Goal: Task Accomplishment & Management: Use online tool/utility

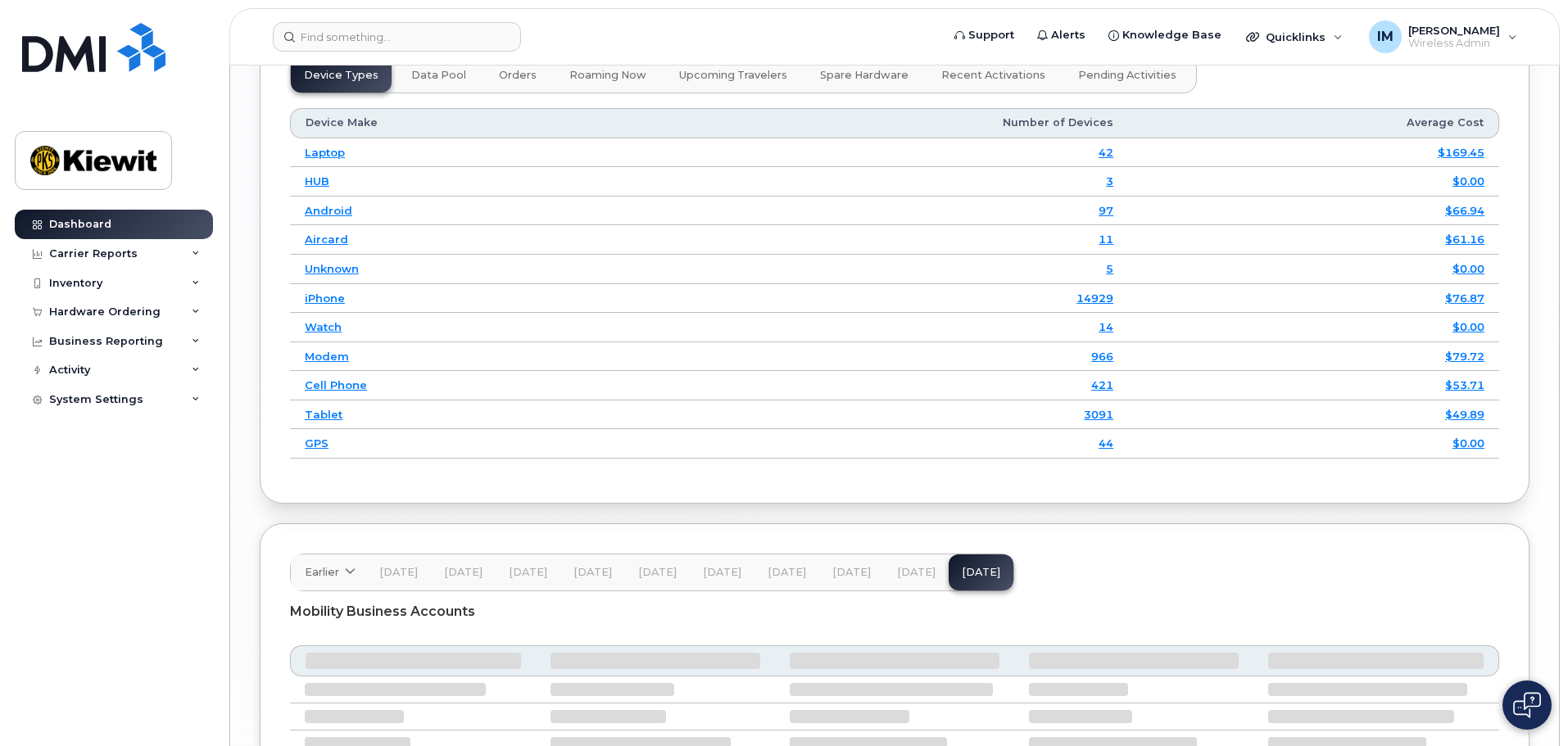
scroll to position [2520, 0]
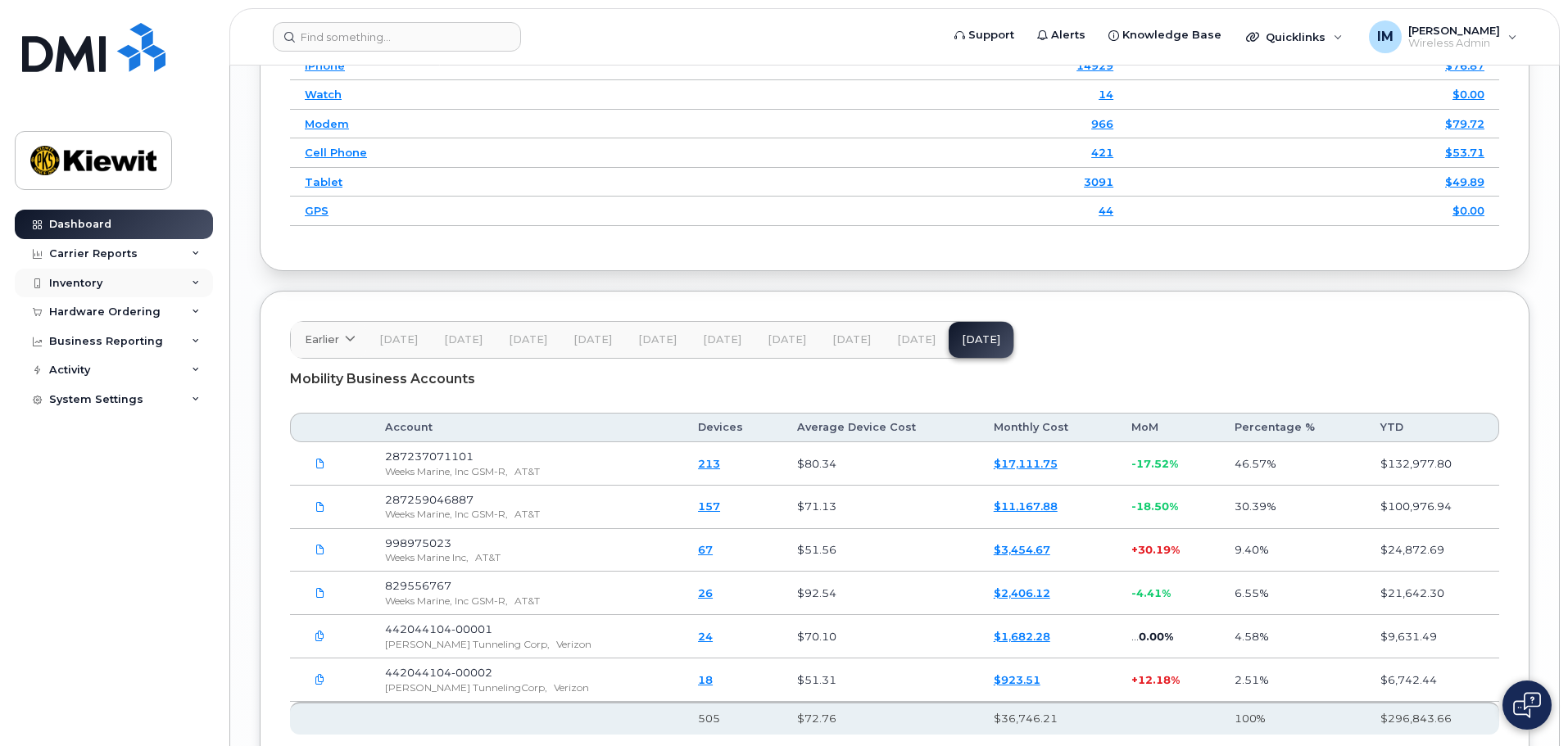
click at [72, 280] on div "Inventory" at bounding box center [75, 283] width 53 height 13
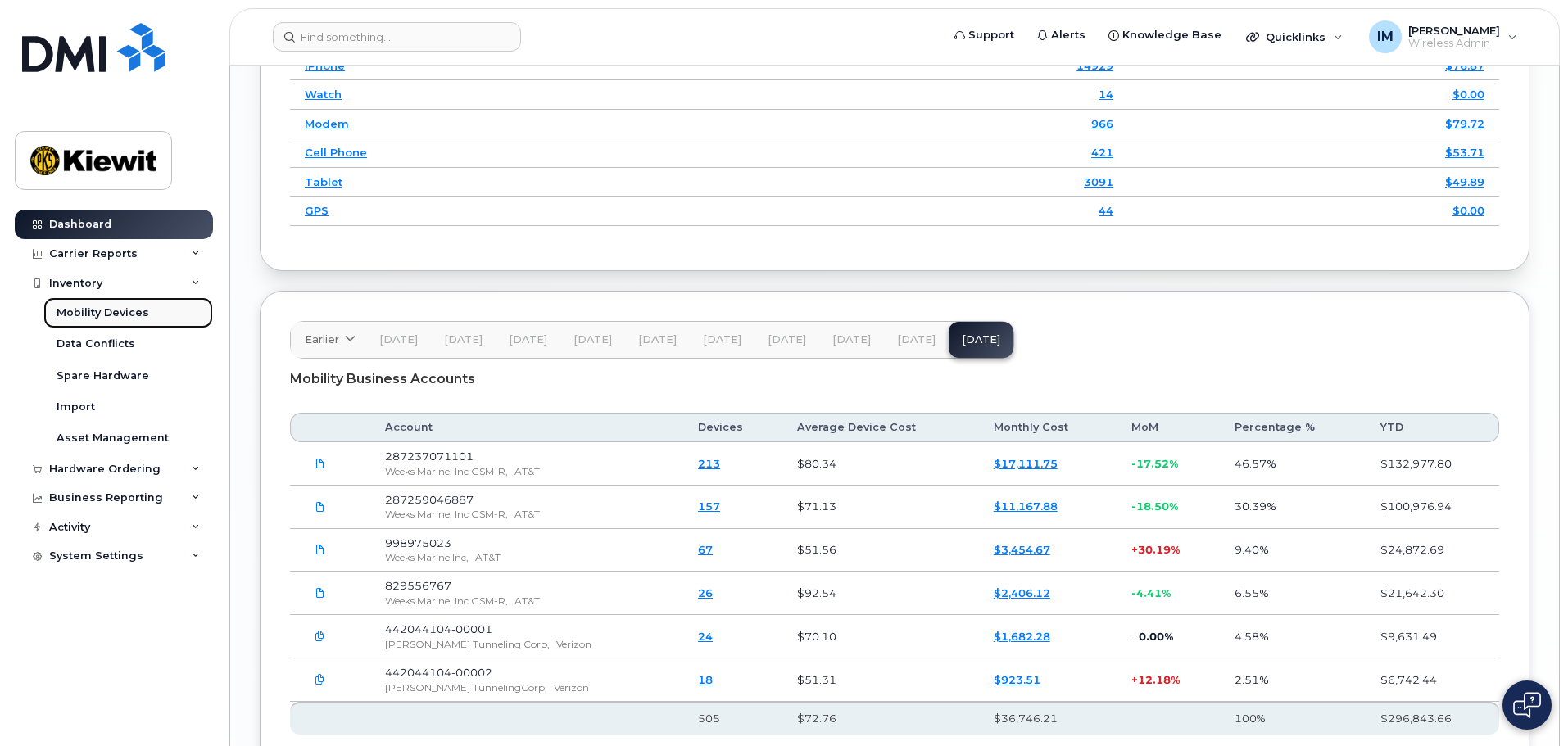
click at [93, 309] on div "Mobility Devices" at bounding box center [103, 313] width 93 height 14
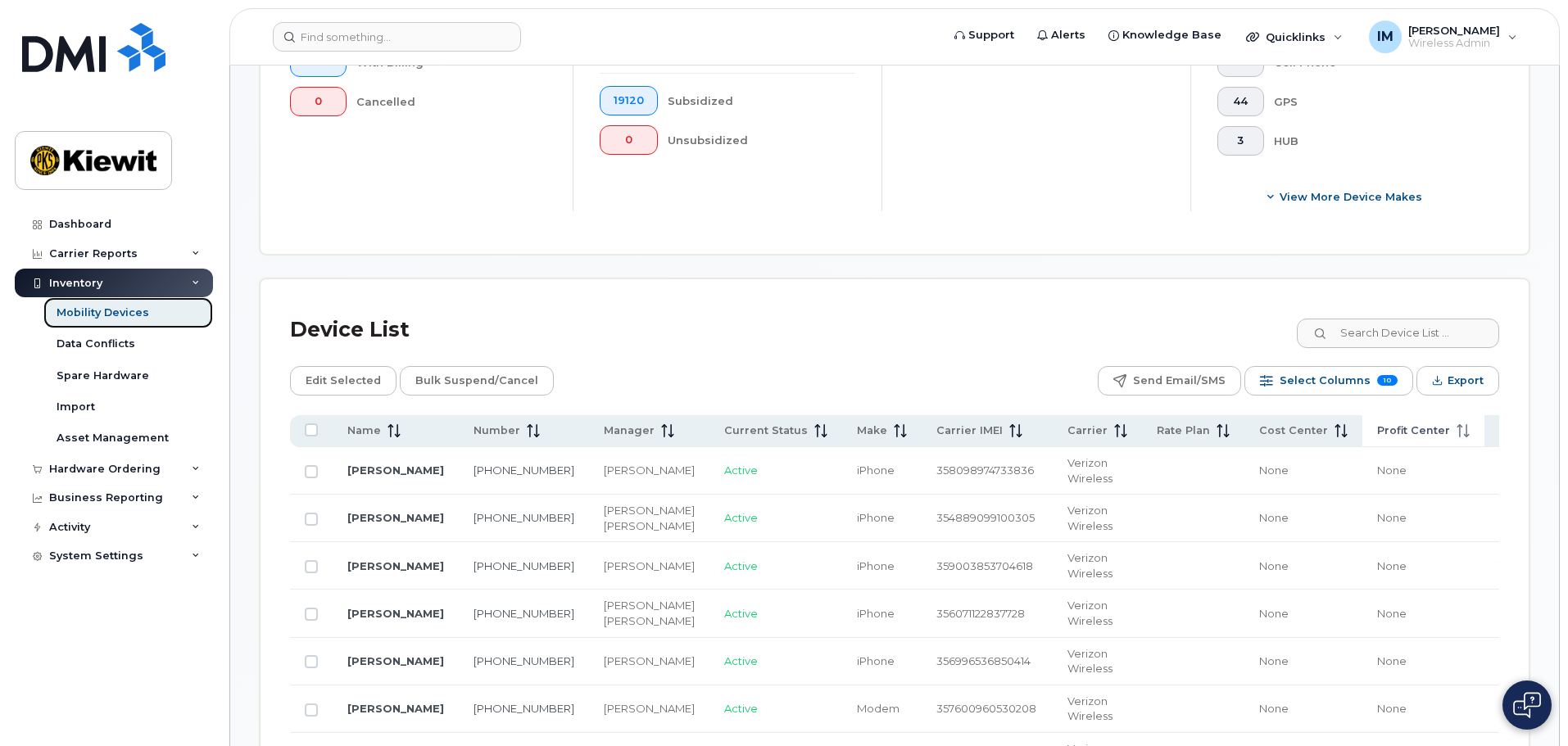
scroll to position [573, 0]
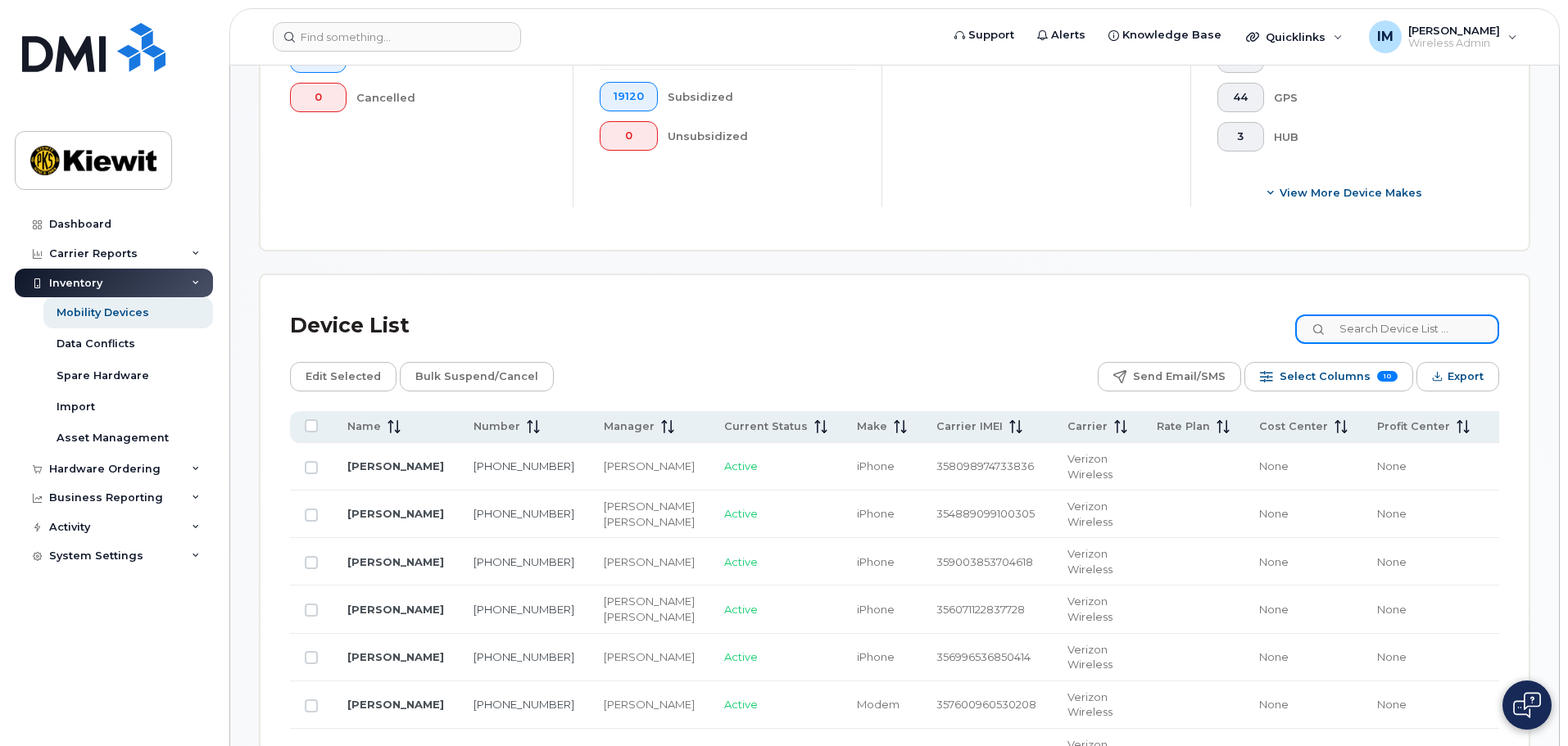
click at [1384, 318] on input at bounding box center [1398, 329] width 204 height 30
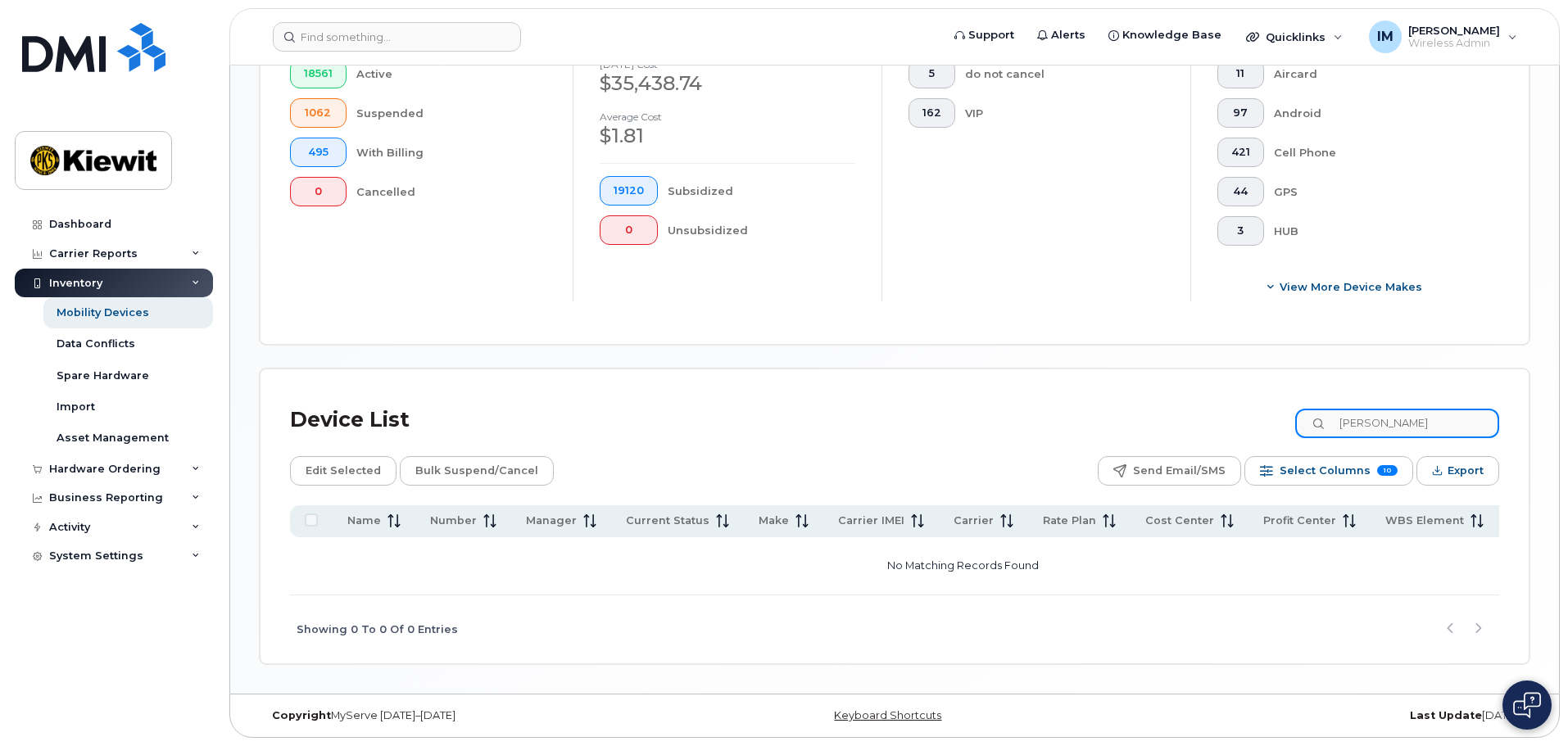
scroll to position [470, 0]
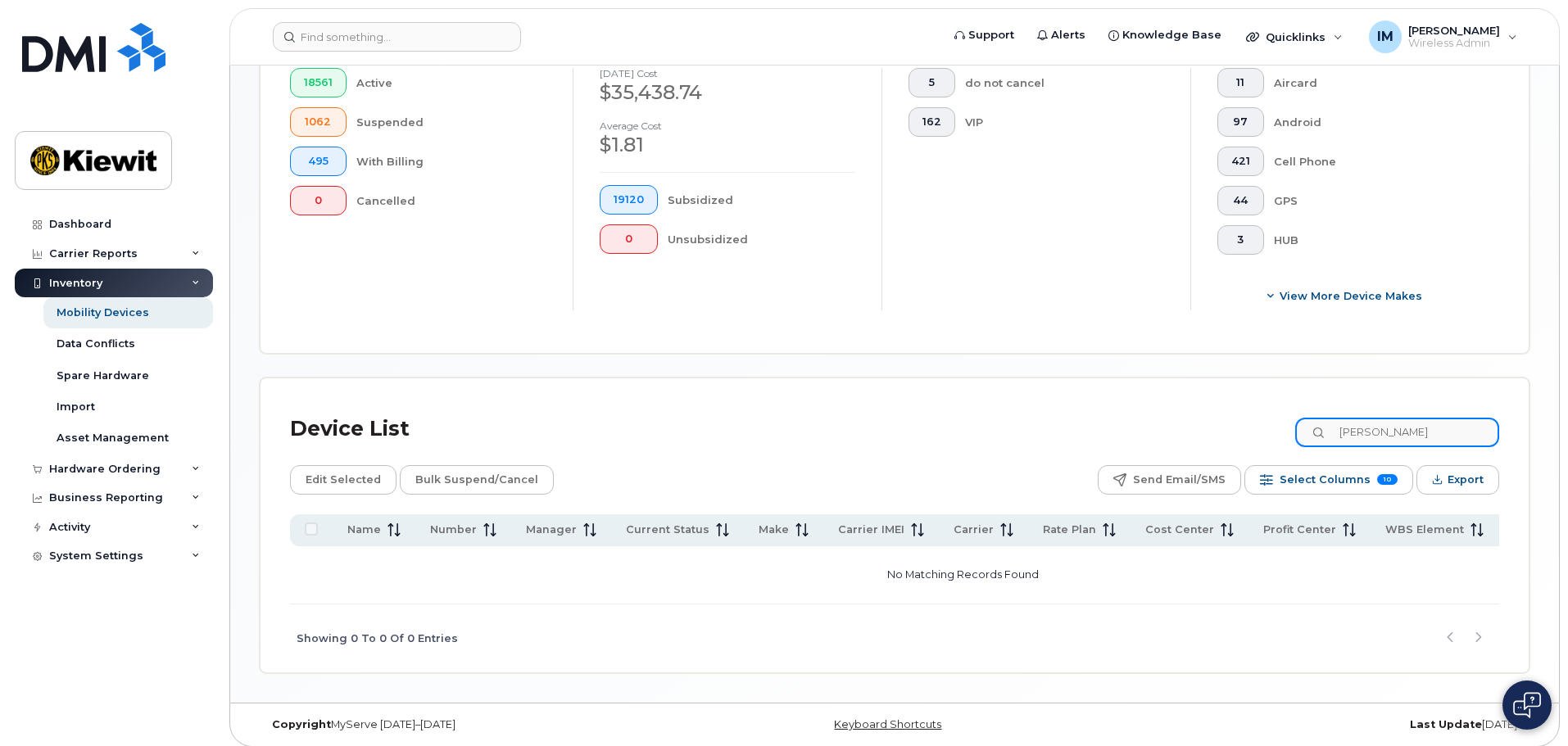
type input "[PERSON_NAME]"
click at [133, 472] on div "Hardware Ordering" at bounding box center [105, 470] width 111 height 13
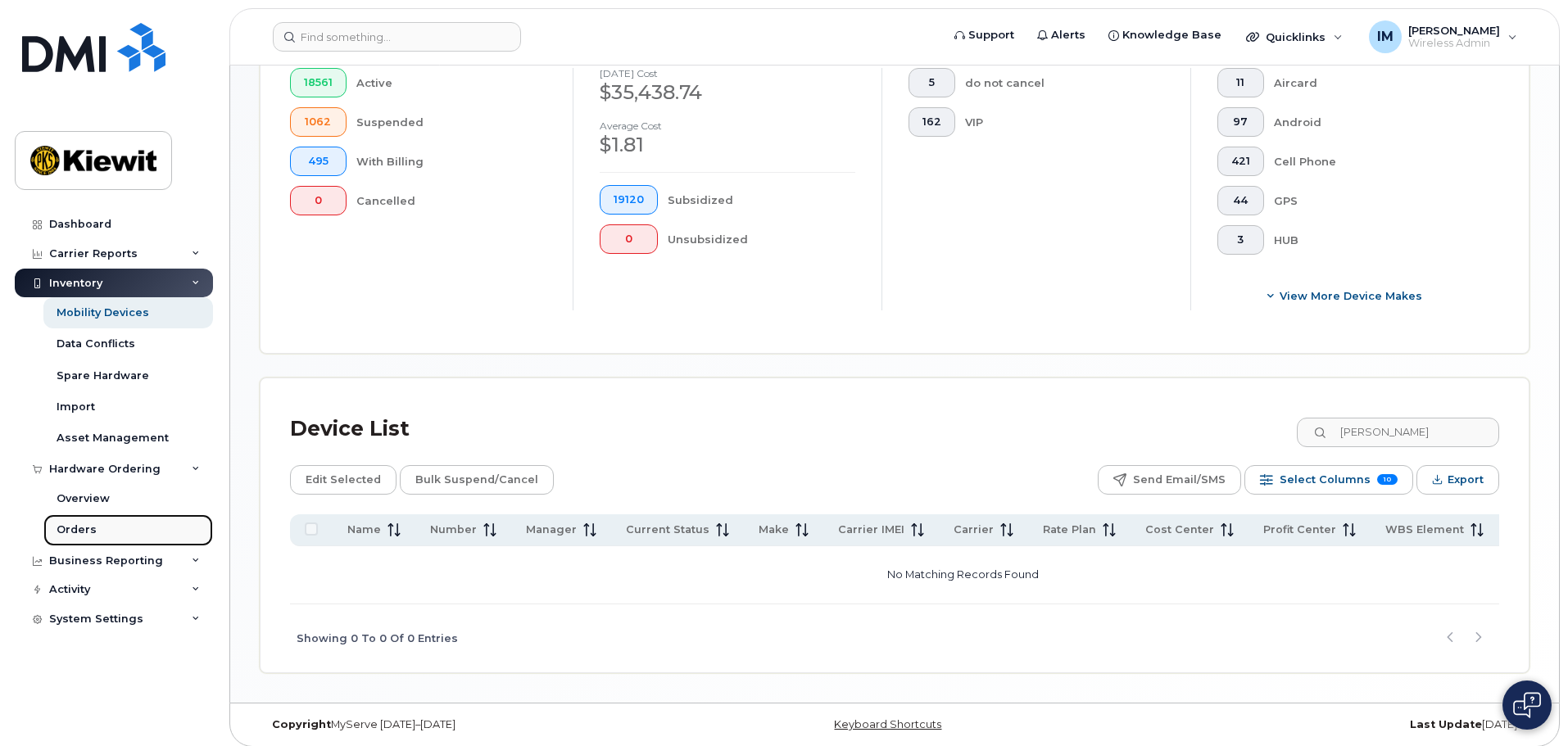
click at [83, 531] on div "Orders" at bounding box center [77, 529] width 40 height 14
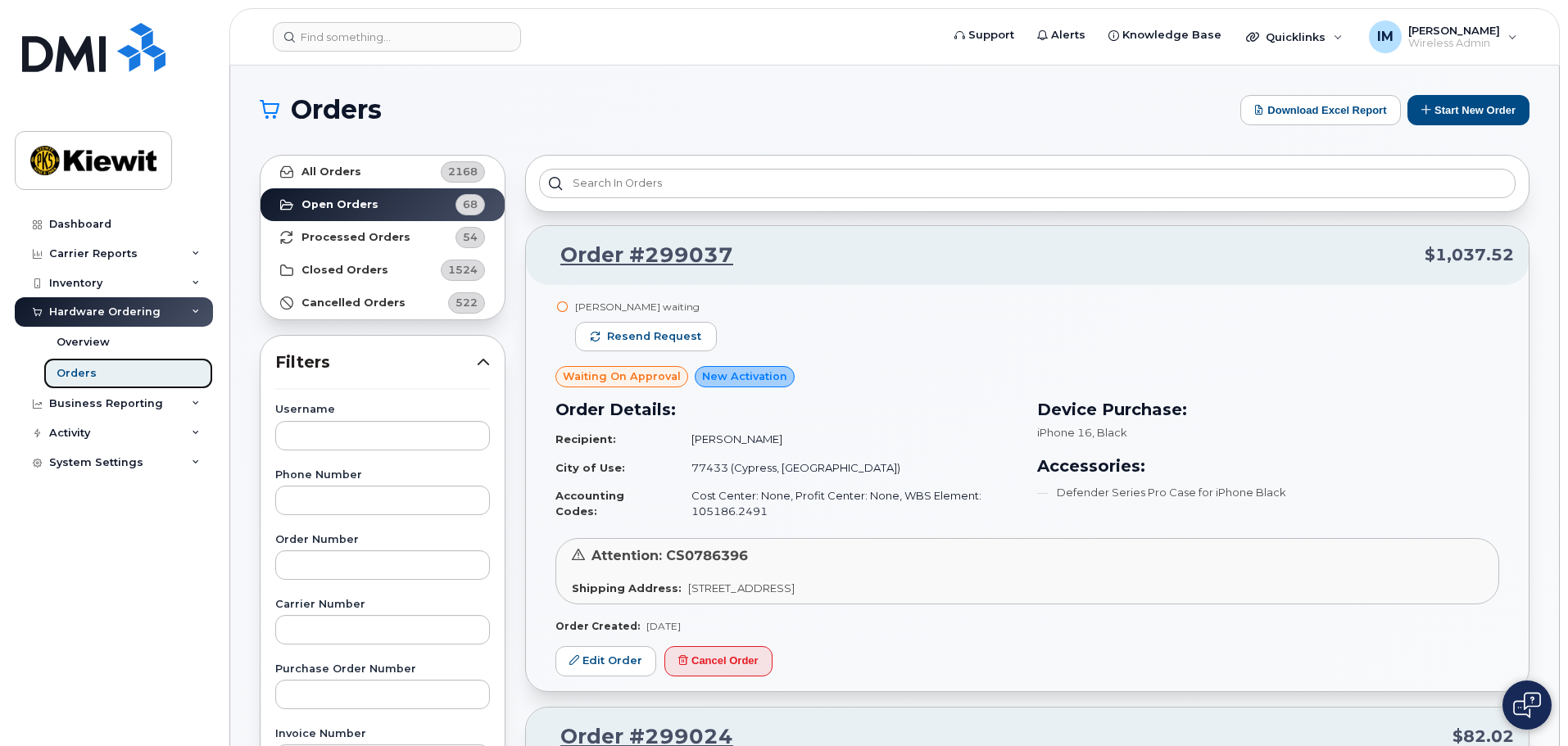
click at [44, 358] on link "Orders" at bounding box center [128, 373] width 169 height 31
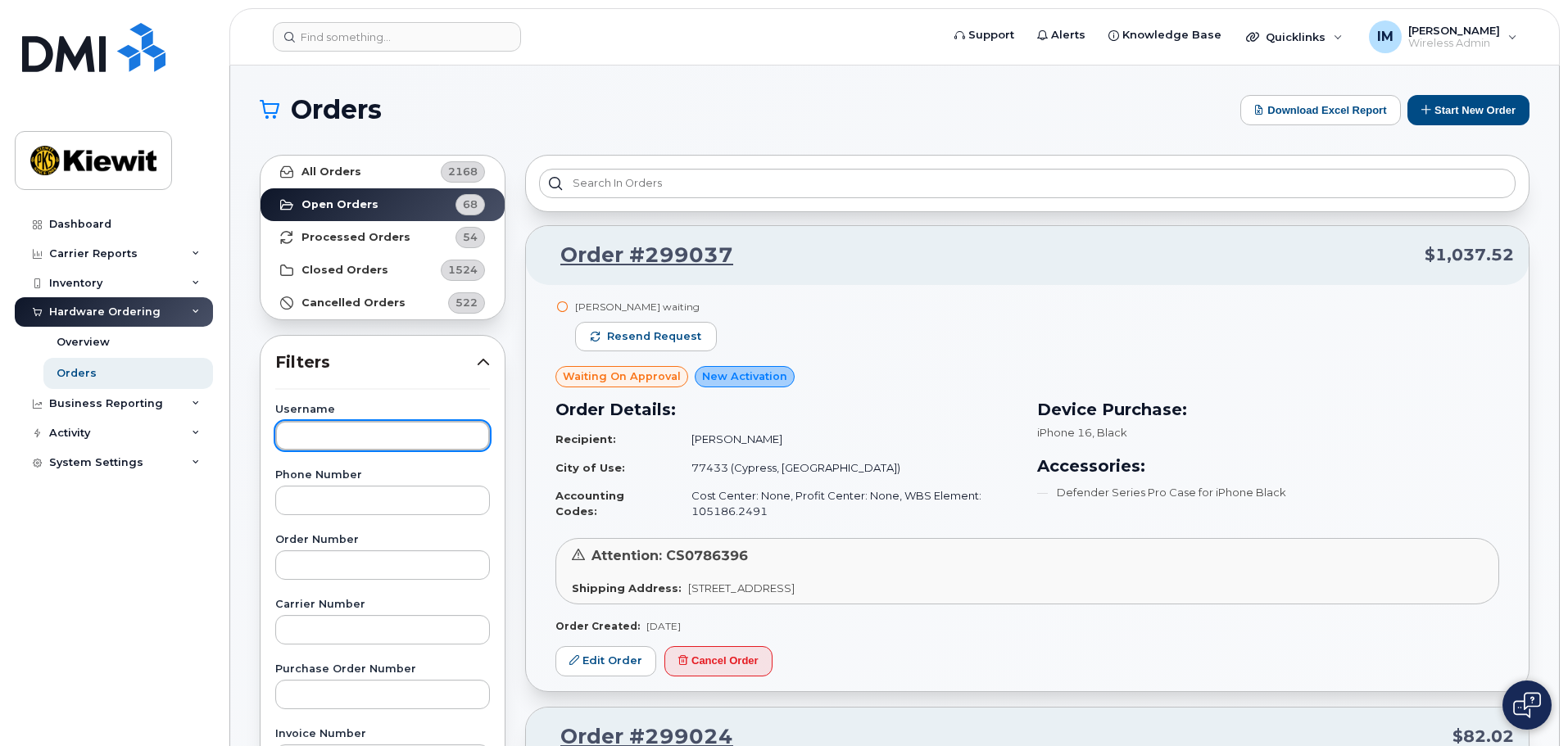
click at [364, 432] on input "text" at bounding box center [383, 436] width 215 height 30
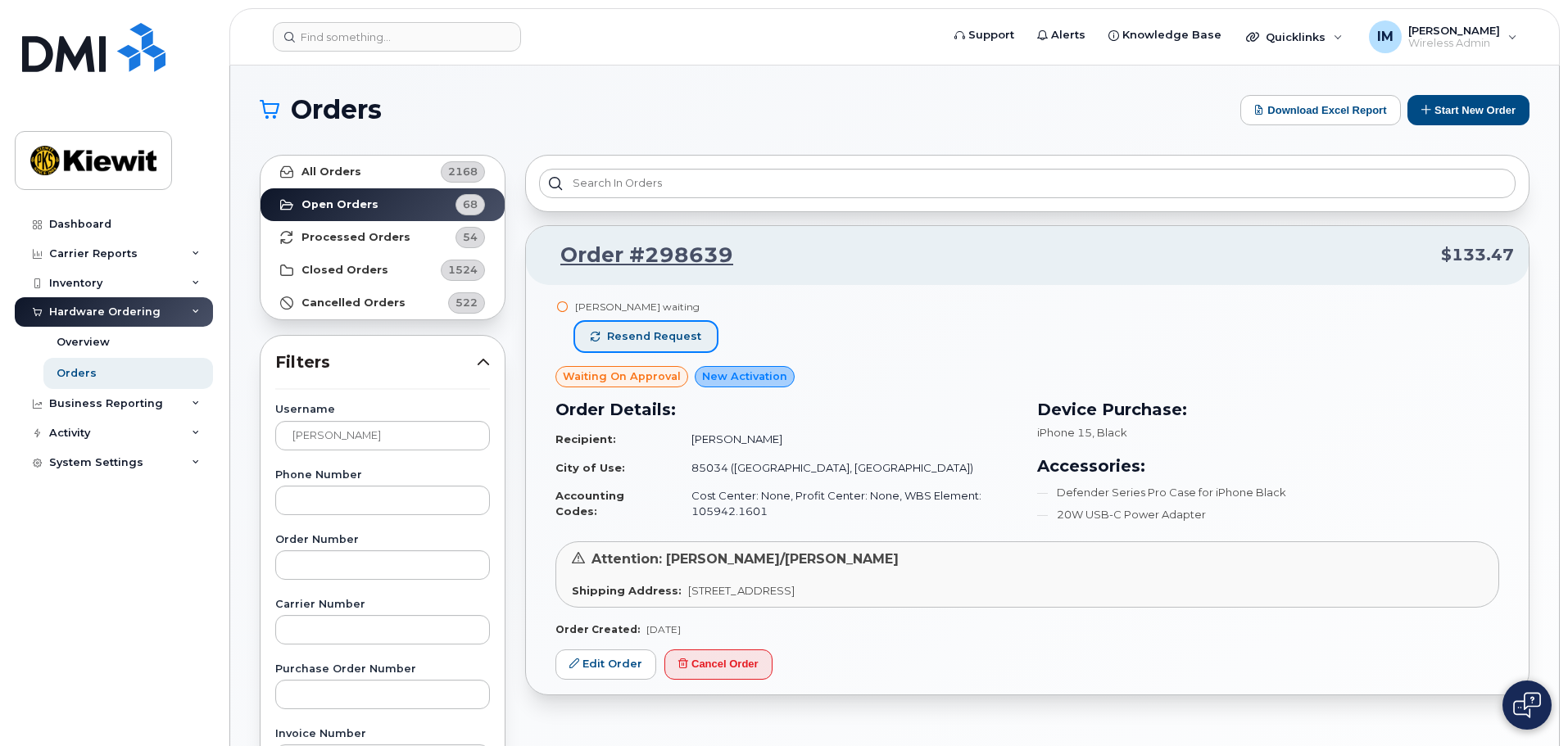
click at [626, 340] on span "Resend request" at bounding box center [654, 336] width 94 height 14
click at [341, 207] on strong "Open Orders" at bounding box center [340, 205] width 77 height 13
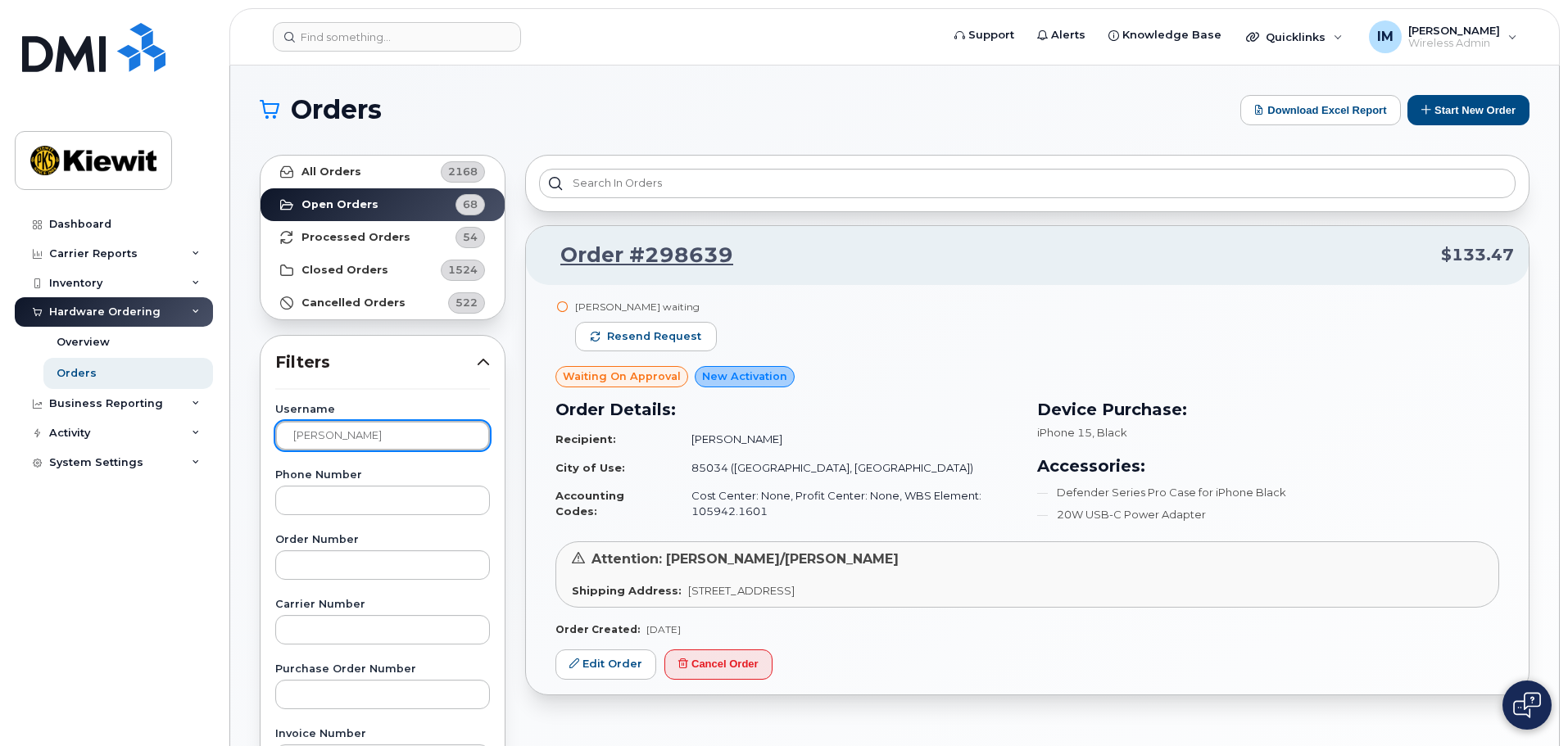
drag, startPoint x: 389, startPoint y: 440, endPoint x: 217, endPoint y: 424, distance: 172.7
click at [230, 424] on div "Support Alerts Knowledge Base Quicklinks Suspend / Cancel Device Change SIM Car…" at bounding box center [894, 690] width 1329 height 1250
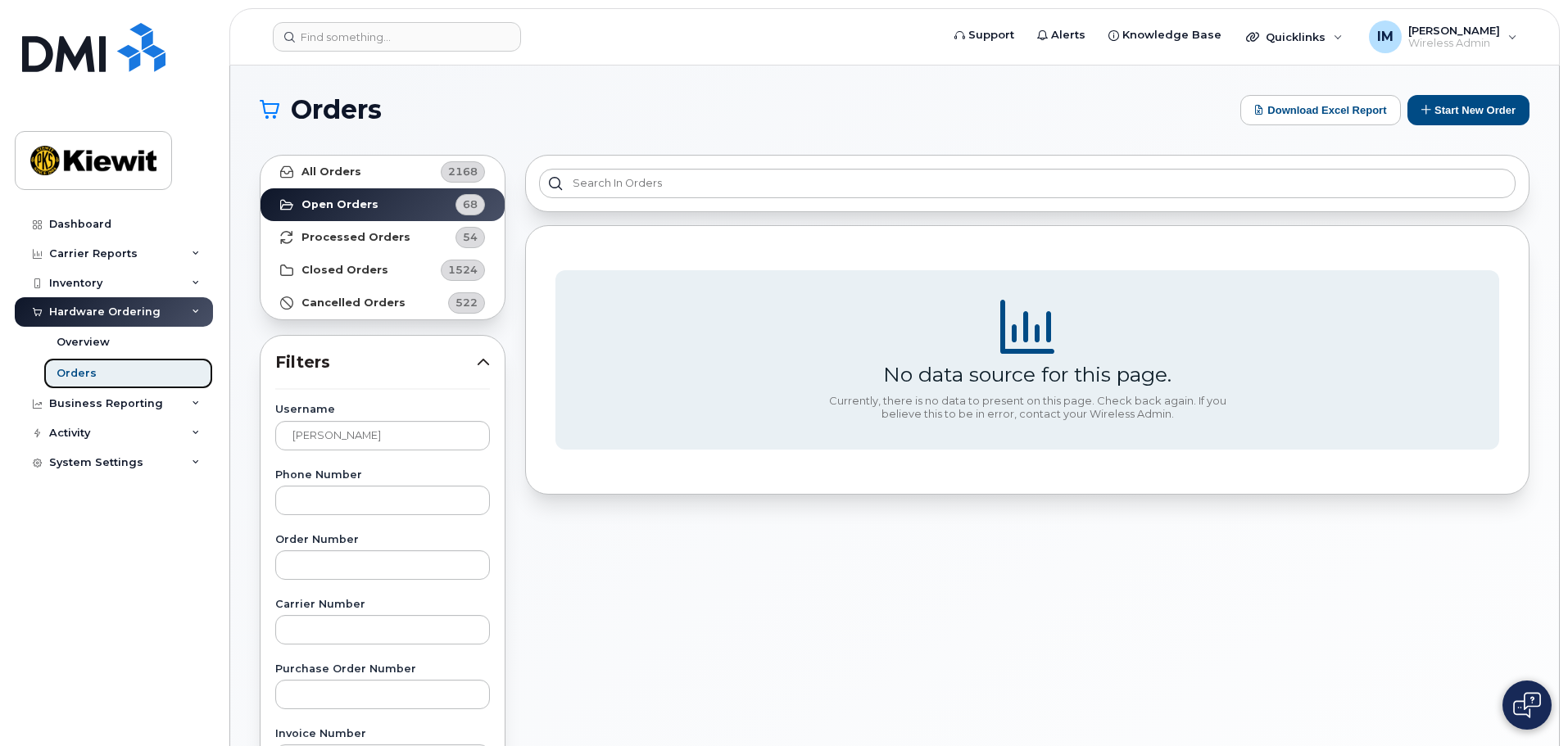
click at [88, 378] on div "Orders" at bounding box center [77, 373] width 40 height 14
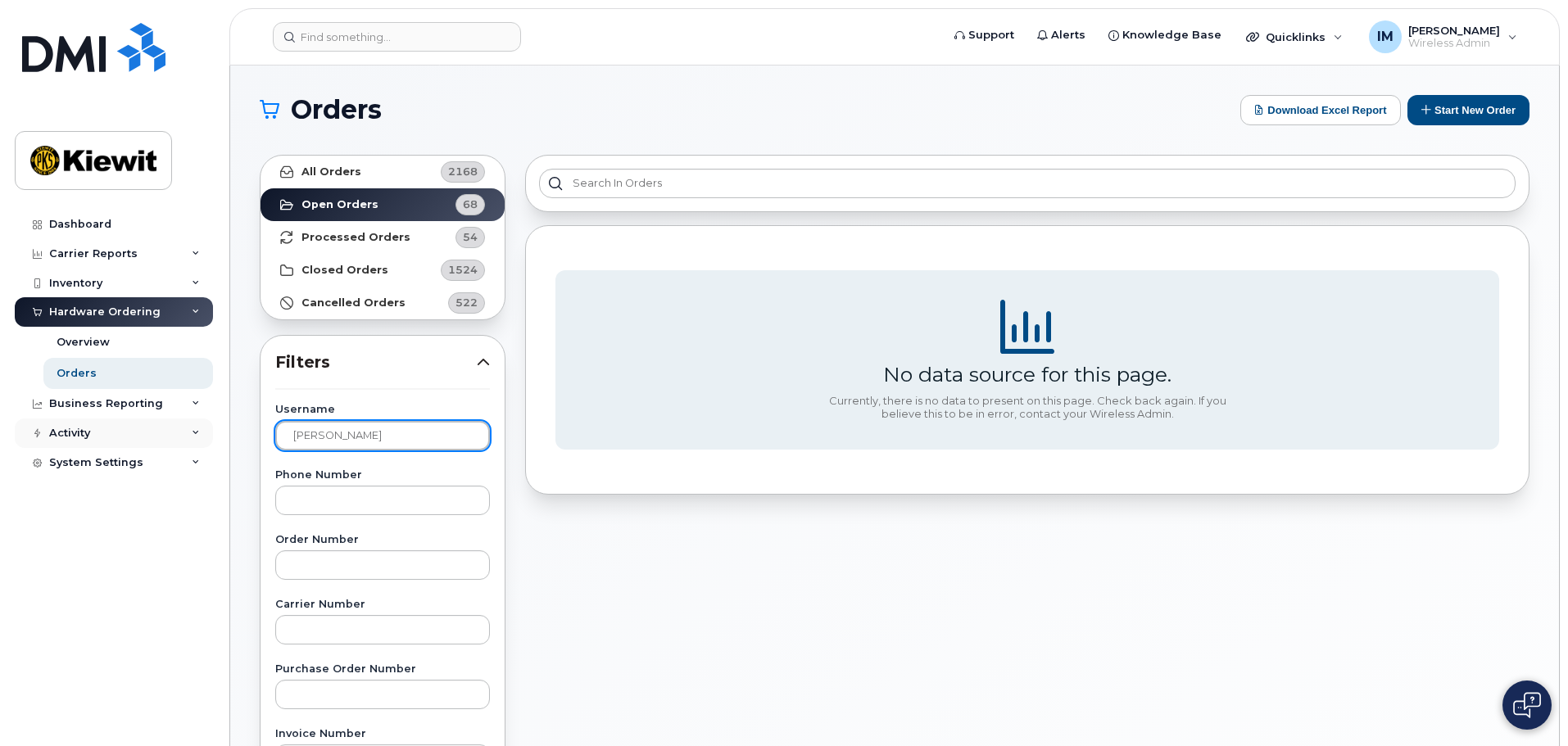
drag, startPoint x: 384, startPoint y: 440, endPoint x: 206, endPoint y: 428, distance: 178.4
click at [230, 428] on div "Support Alerts Knowledge Base Quicklinks Suspend / Cancel Device Change SIM Car…" at bounding box center [894, 690] width 1329 height 1250
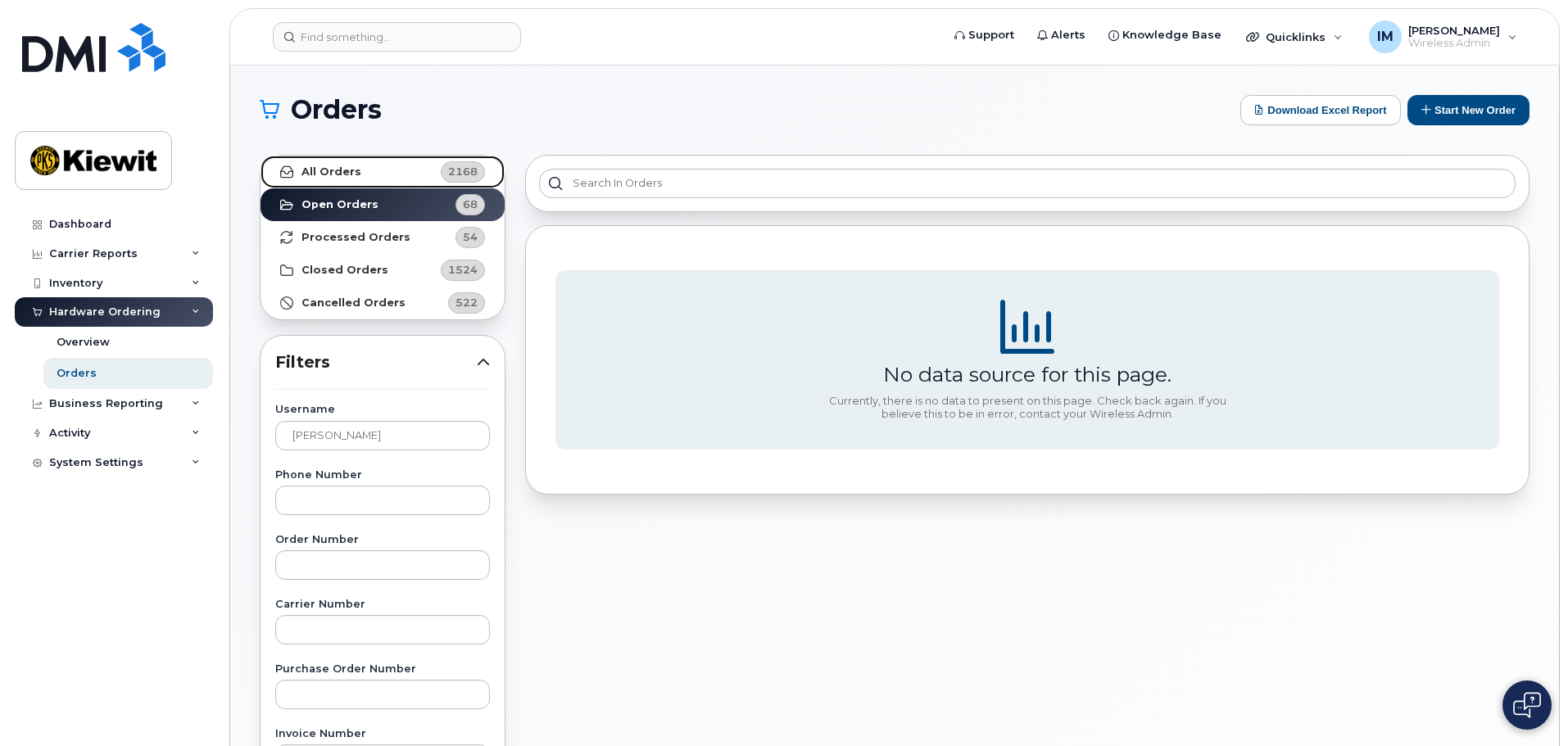
click at [349, 174] on strong "All Orders" at bounding box center [331, 172] width 60 height 13
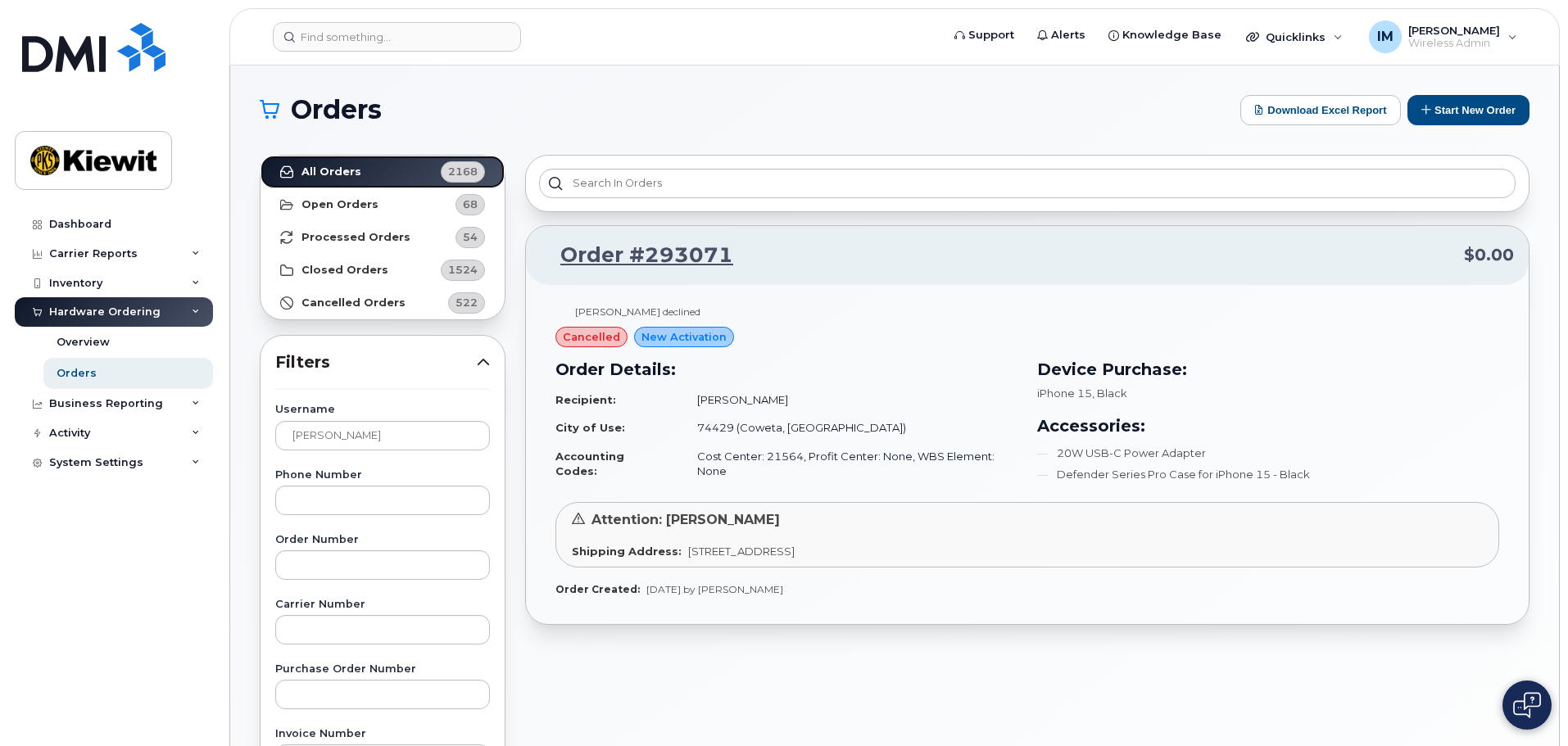
scroll to position [82, 0]
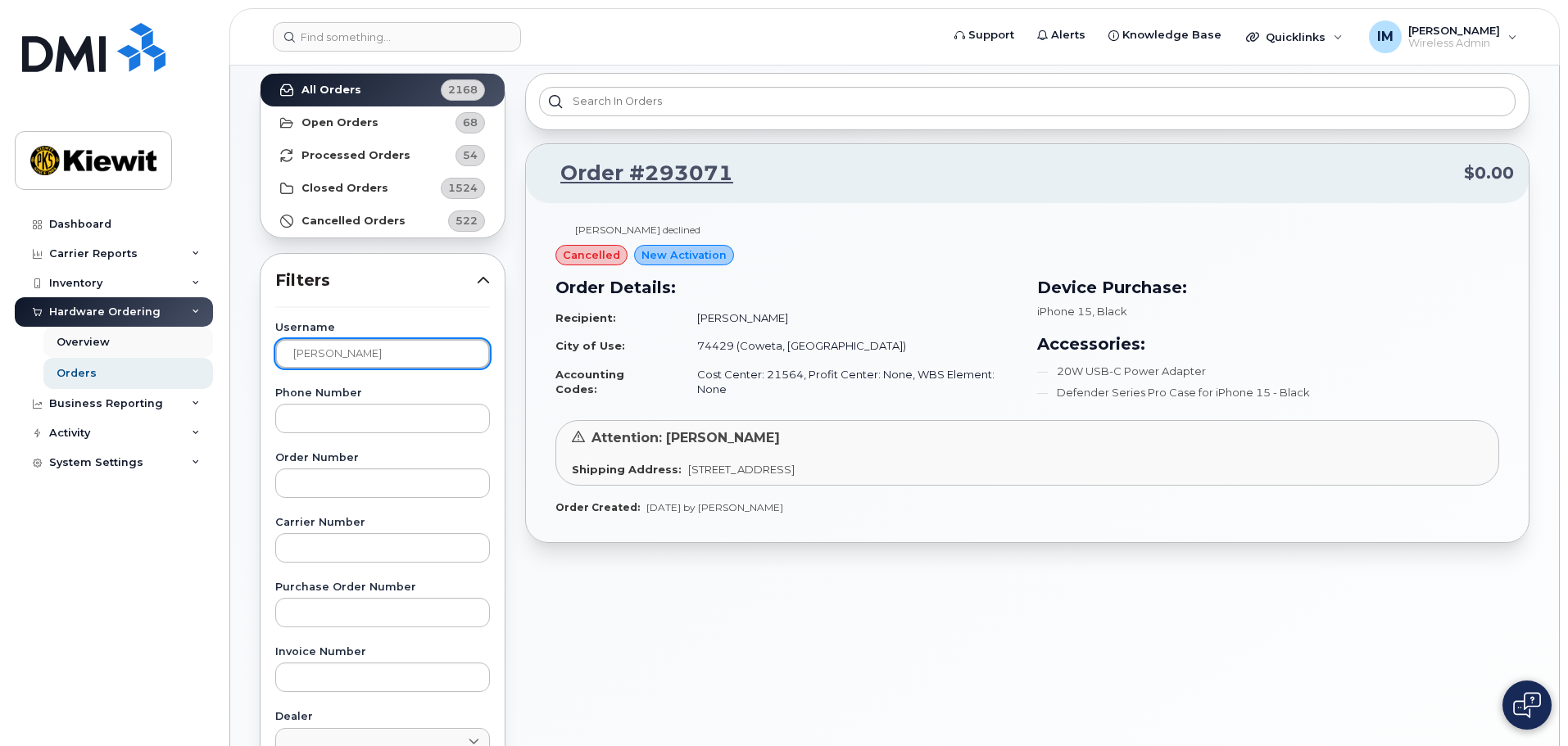
drag, startPoint x: 378, startPoint y: 352, endPoint x: 138, endPoint y: 351, distance: 240.0
click at [230, 351] on div "Support Alerts Knowledge Base Quicklinks Suspend / Cancel Device Change SIM Car…" at bounding box center [894, 609] width 1329 height 1250
type input "[PERSON_NAME]"
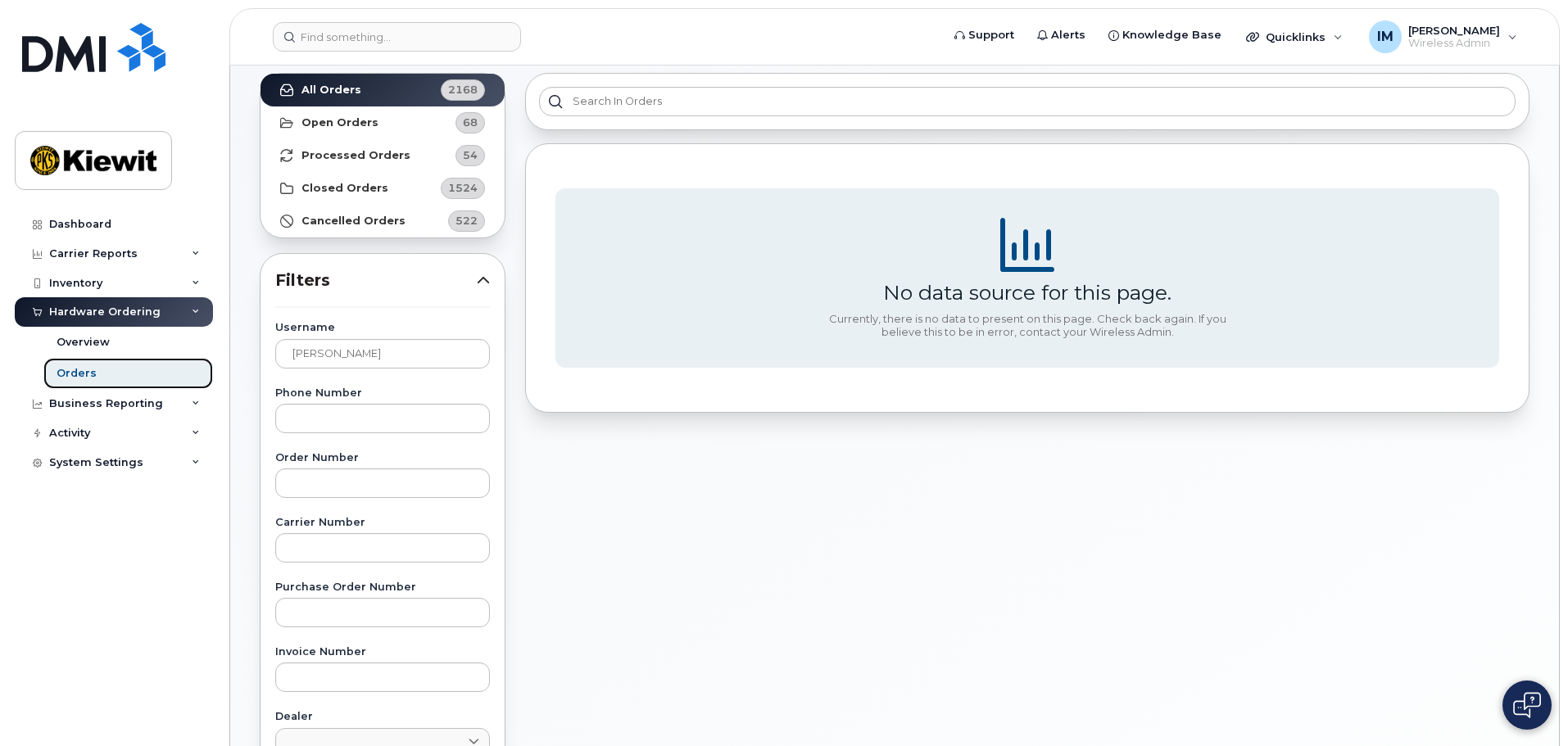
click at [80, 369] on div "Orders" at bounding box center [77, 373] width 40 height 14
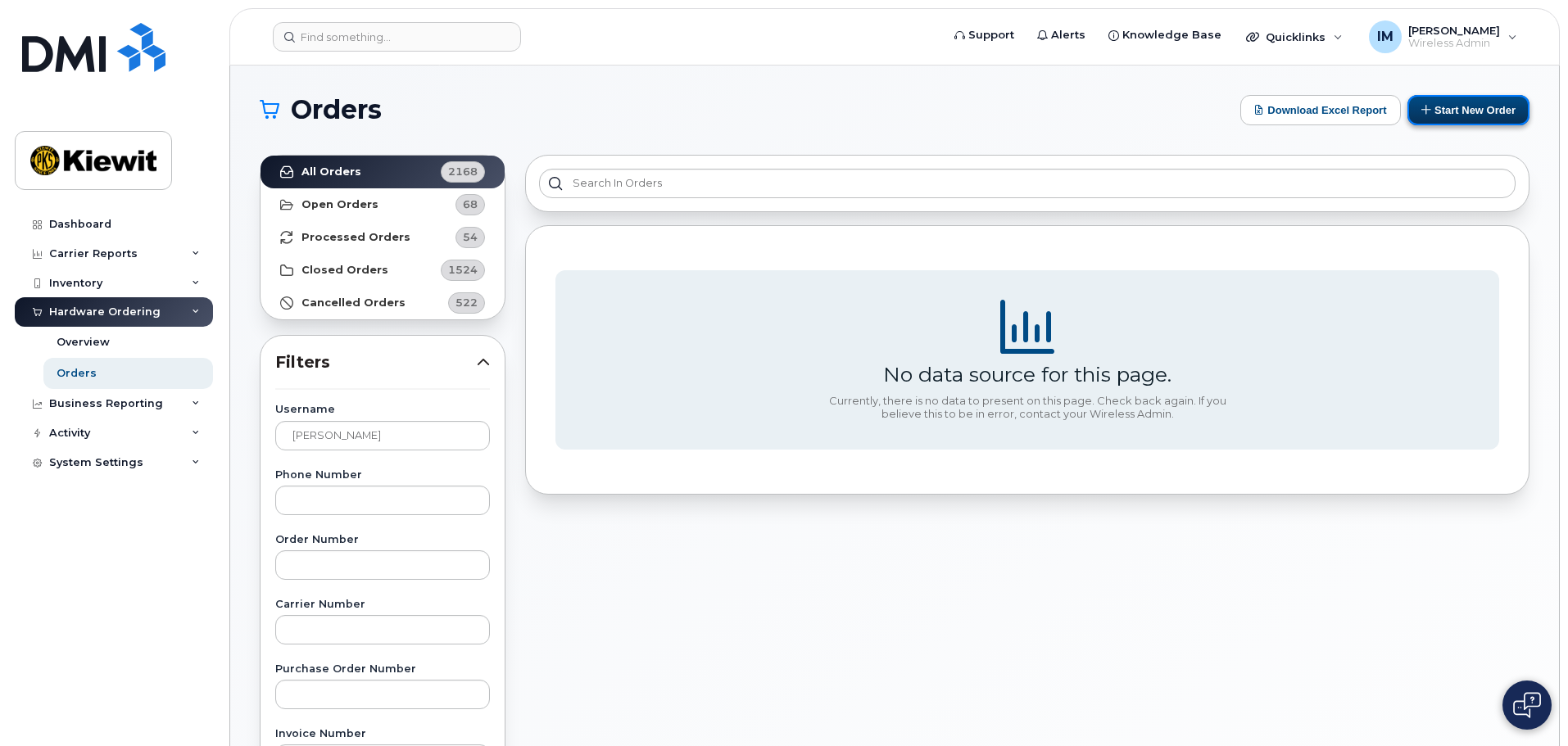
click at [1486, 112] on button "Start New Order" at bounding box center [1469, 110] width 122 height 30
click at [1446, 114] on button "Start New Order" at bounding box center [1469, 110] width 122 height 30
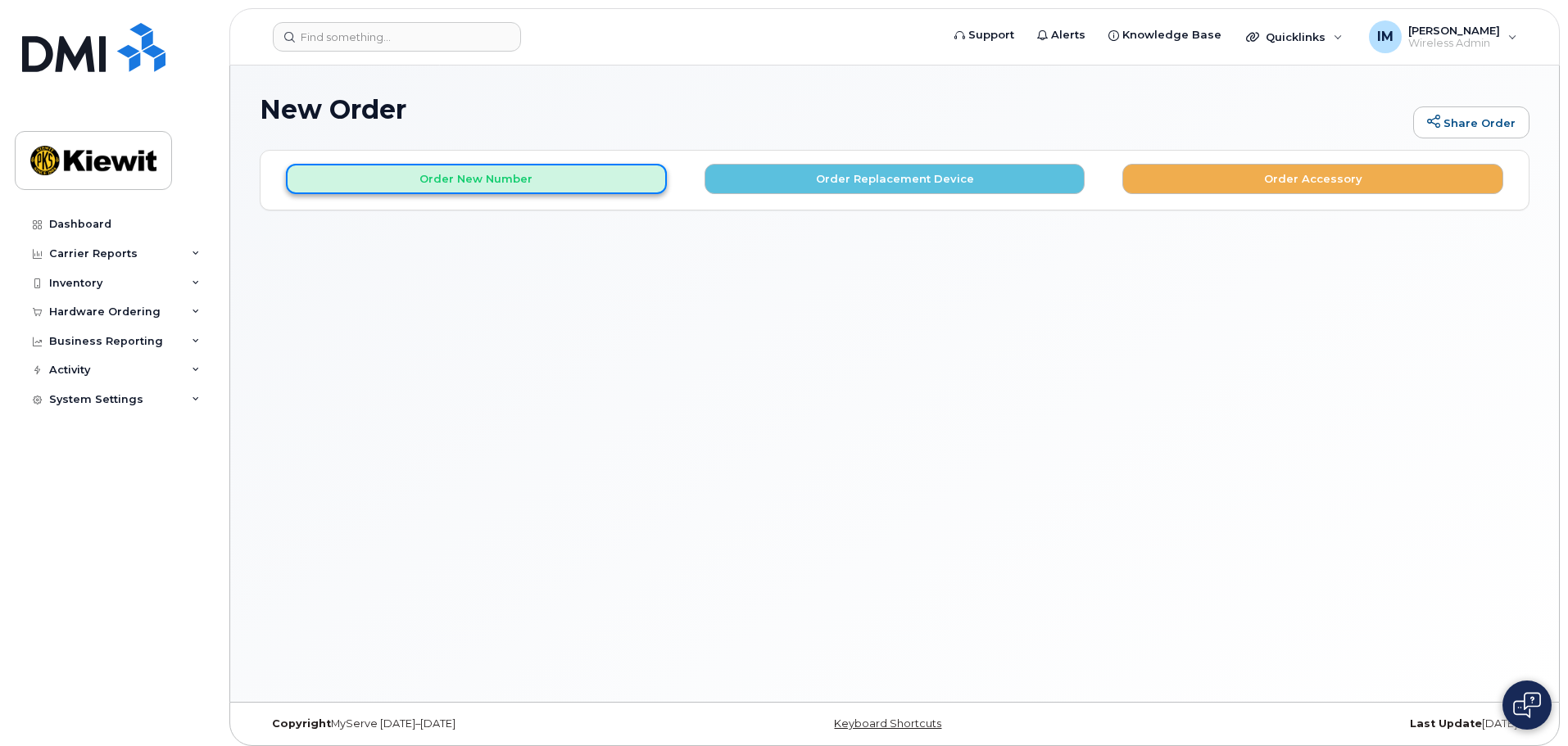
click at [458, 174] on button "Order New Number" at bounding box center [476, 179] width 381 height 30
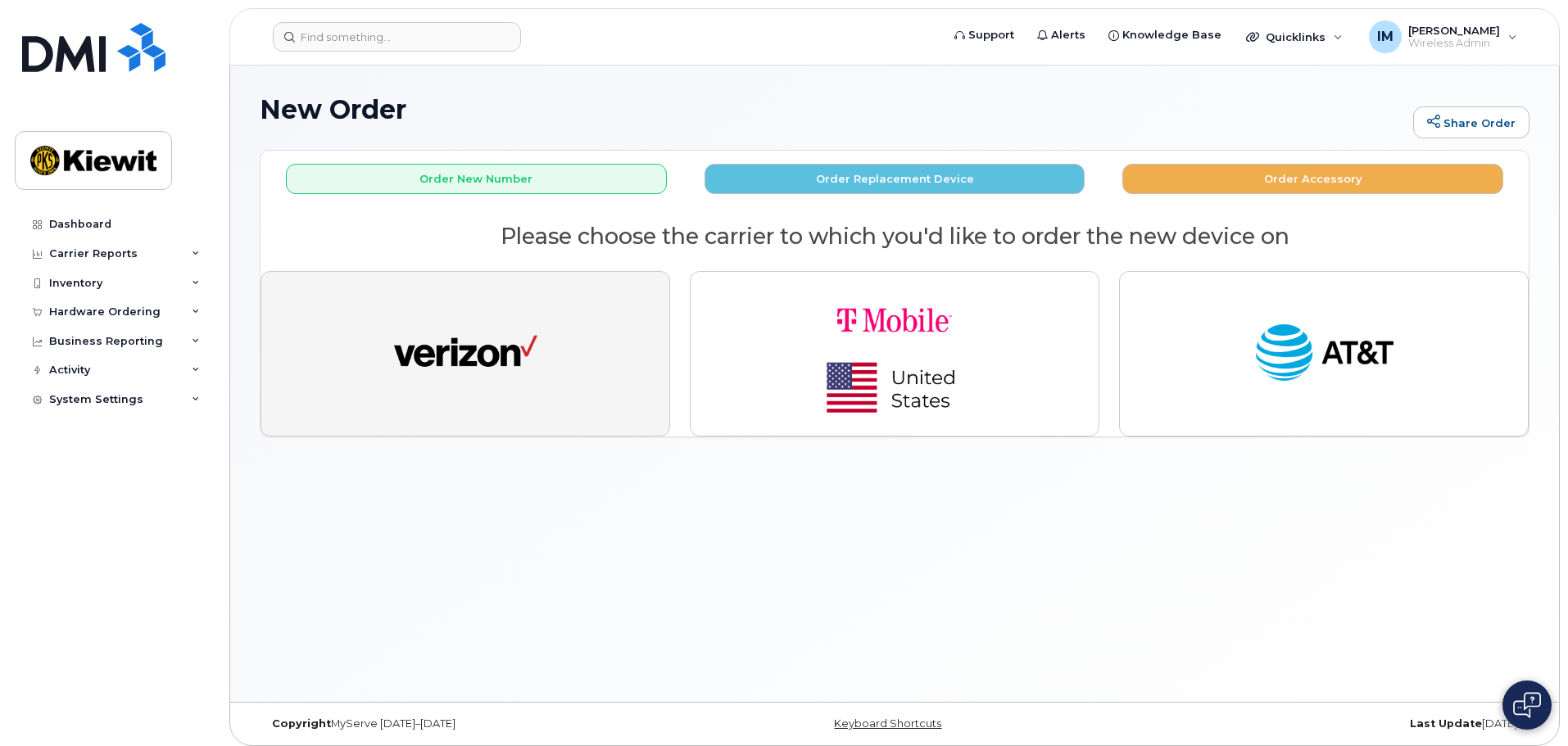
click at [459, 344] on img "button" at bounding box center [465, 353] width 143 height 73
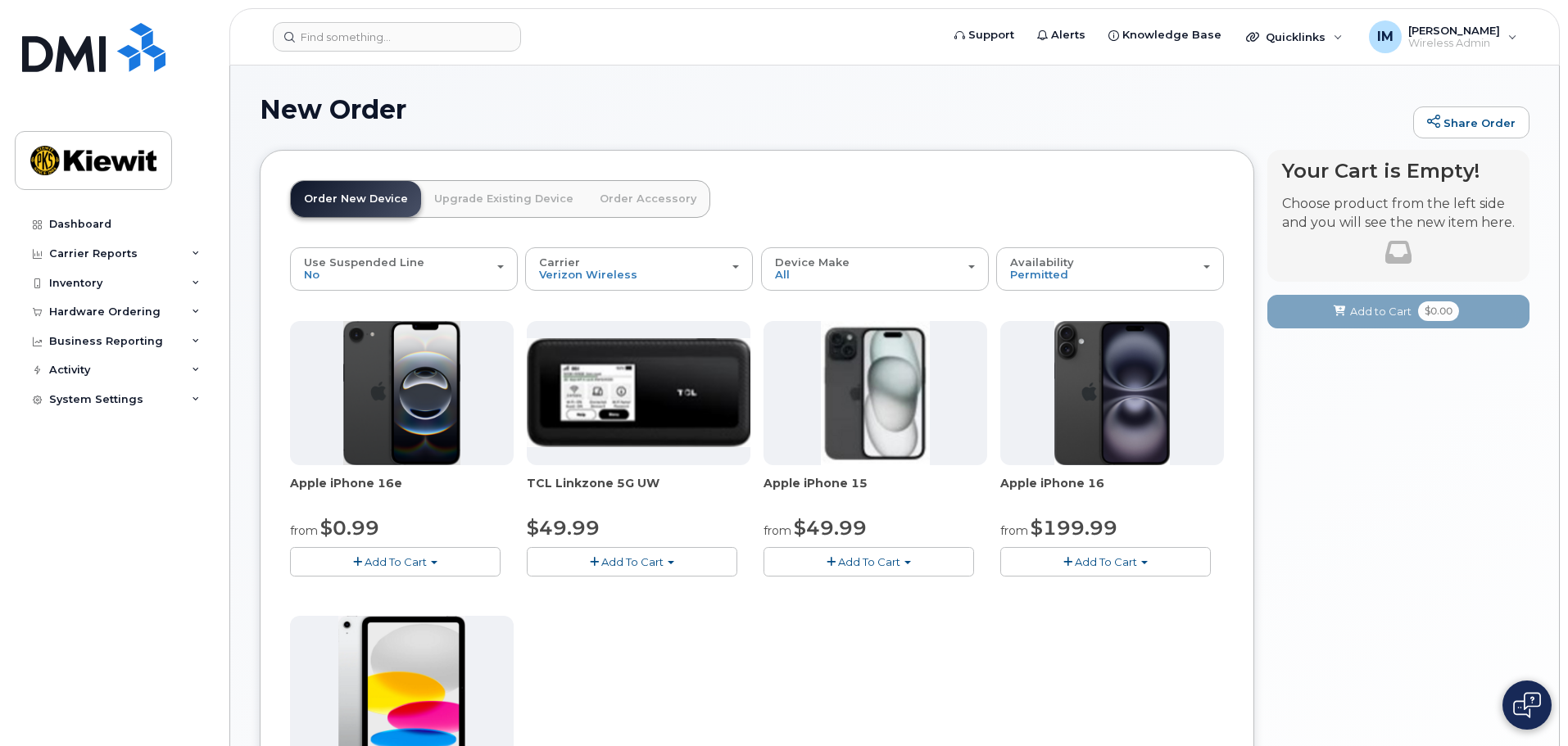
click at [482, 197] on link "Upgrade Existing Device" at bounding box center [504, 199] width 165 height 36
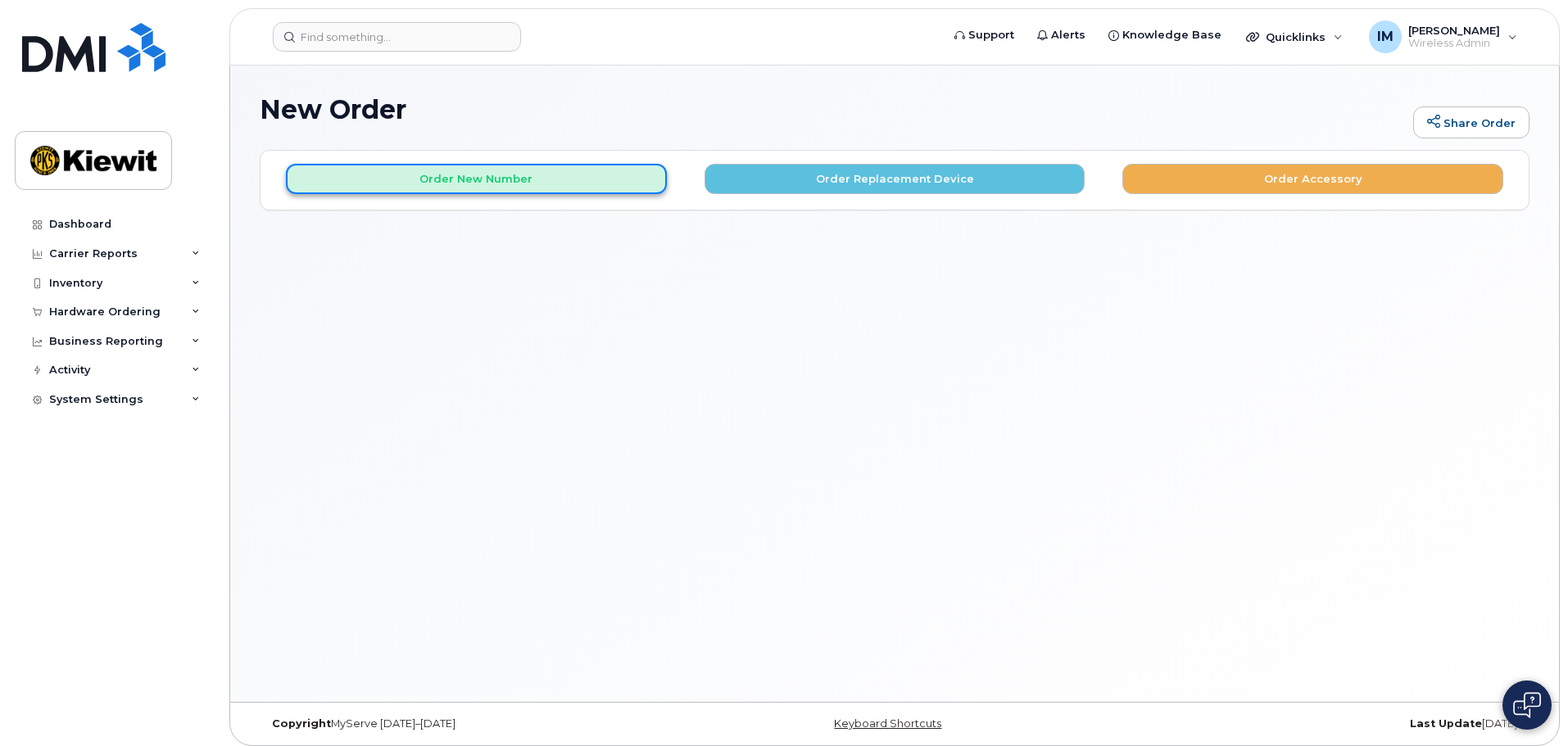
click at [478, 178] on button "Order New Number" at bounding box center [476, 179] width 381 height 30
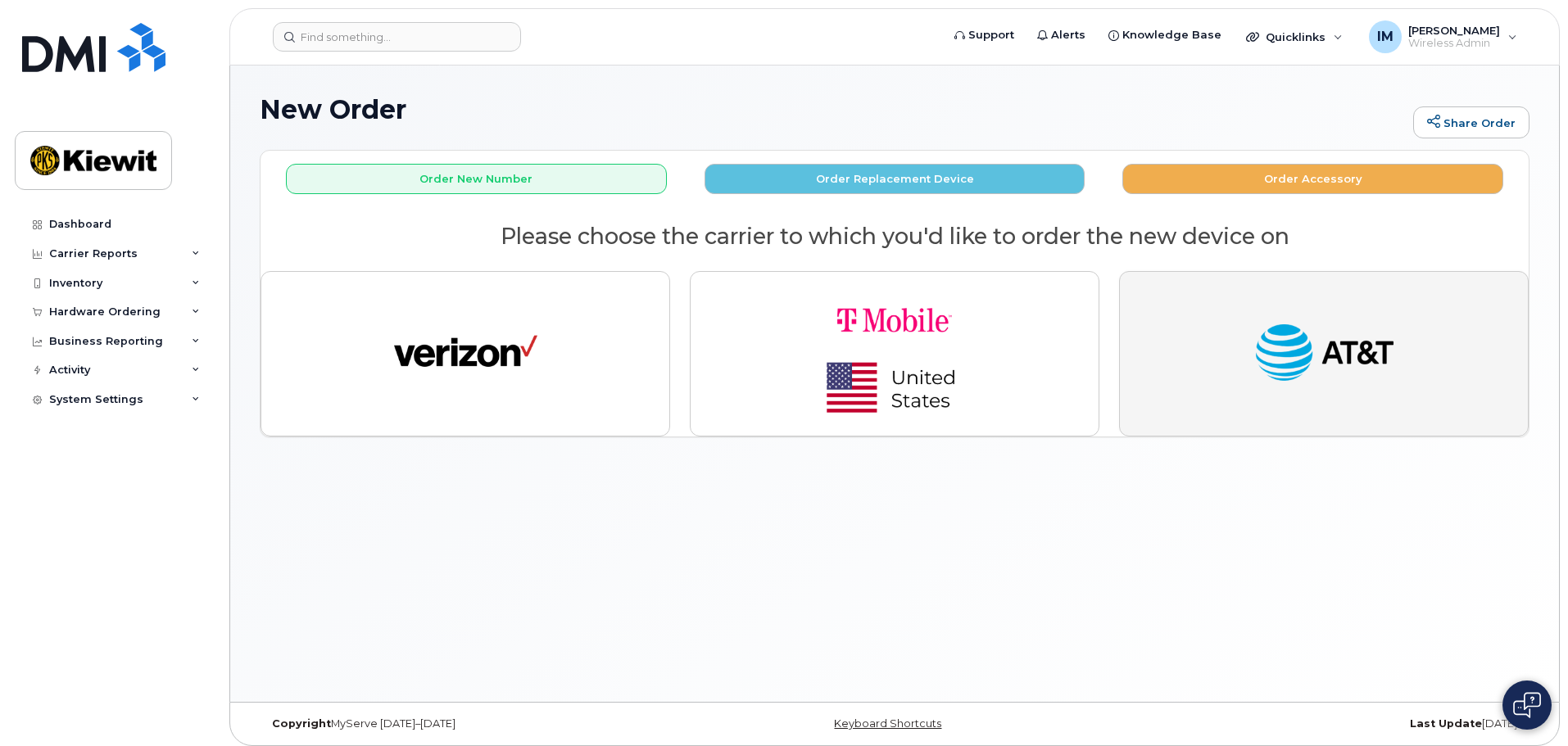
click at [1325, 343] on img "button" at bounding box center [1324, 353] width 143 height 73
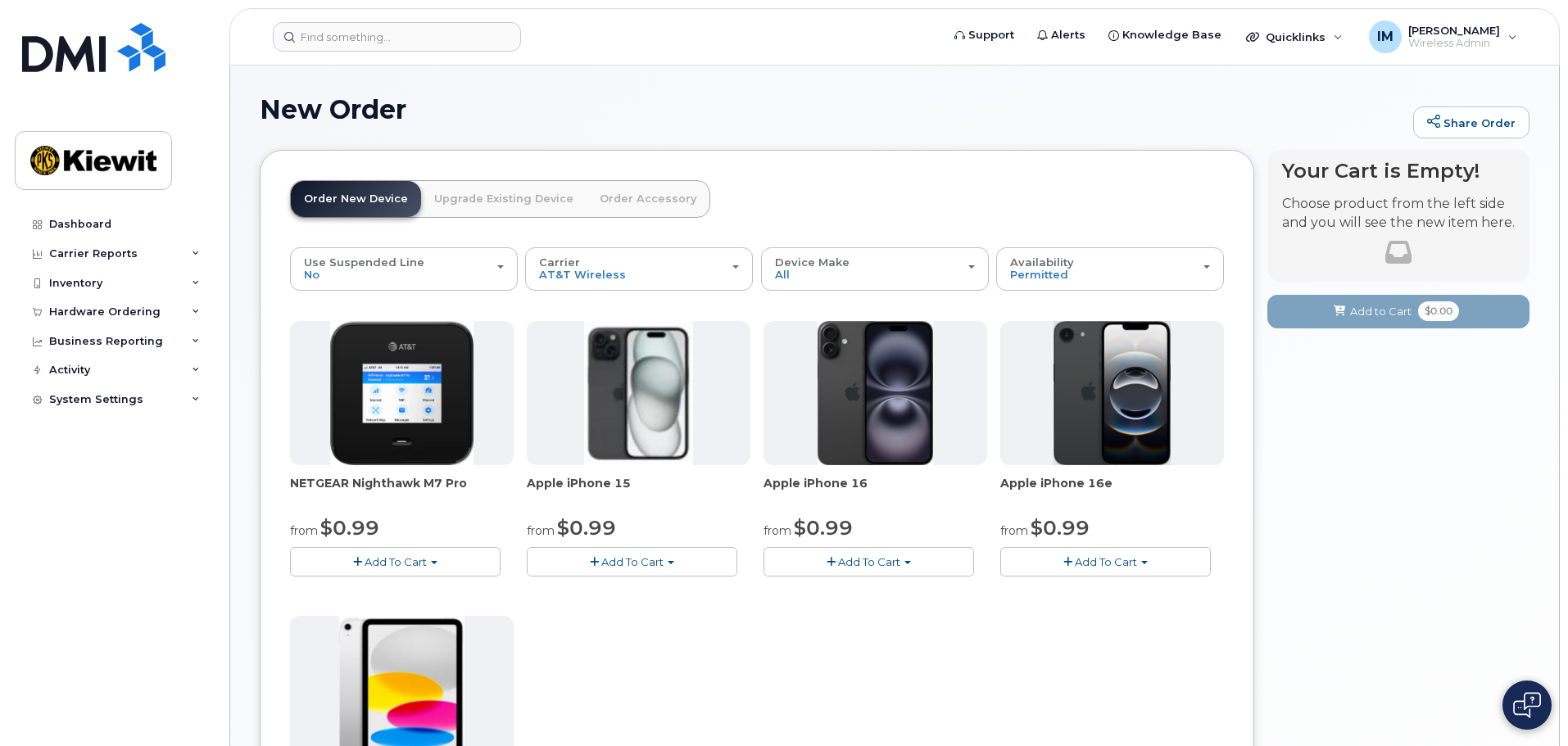
click at [465, 202] on link "Upgrade Existing Device" at bounding box center [504, 199] width 165 height 36
